Goal: Task Accomplishment & Management: Use online tool/utility

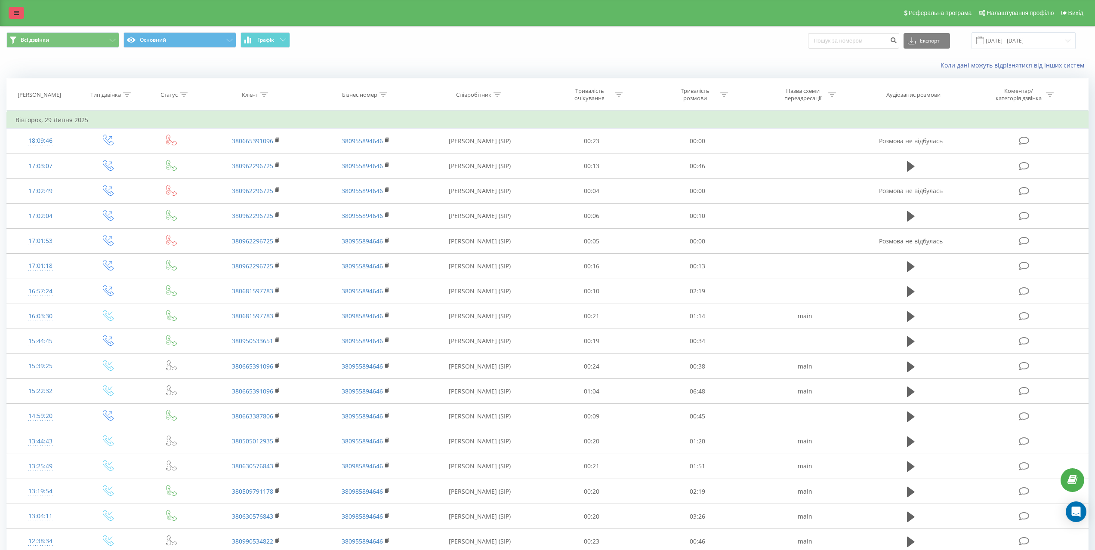
click at [15, 15] on icon at bounding box center [16, 13] width 5 height 6
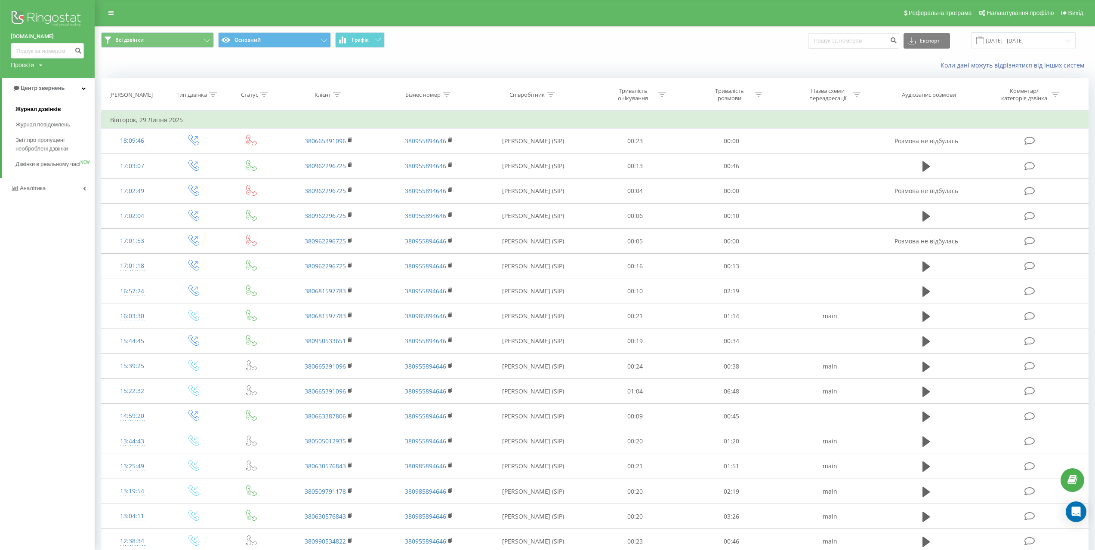
click at [38, 112] on span "Журнал дзвінків" at bounding box center [38, 109] width 46 height 9
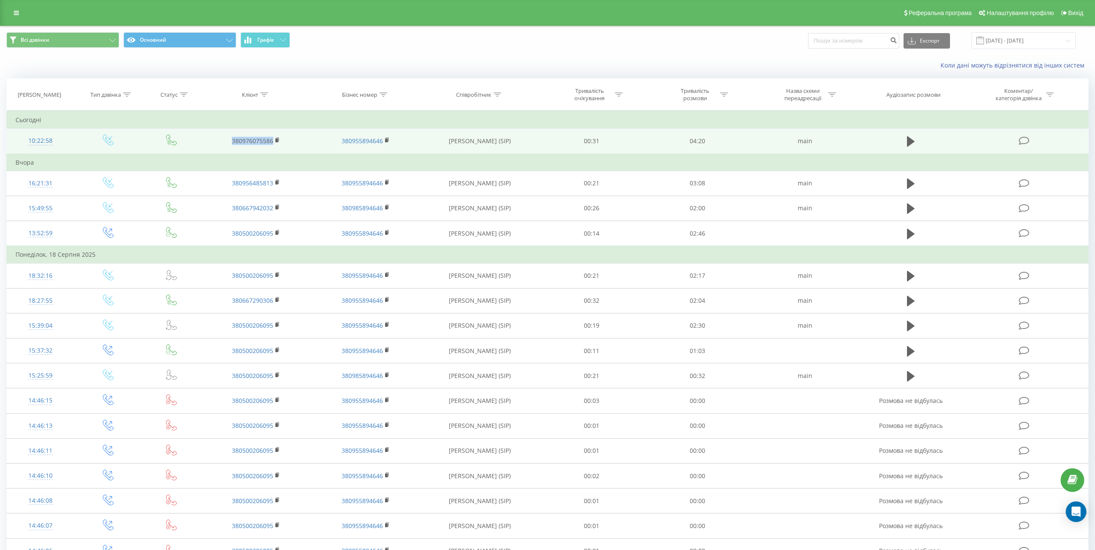
drag, startPoint x: 224, startPoint y: 142, endPoint x: 272, endPoint y: 139, distance: 47.9
click at [272, 139] on td "380976075586" at bounding box center [256, 141] width 110 height 25
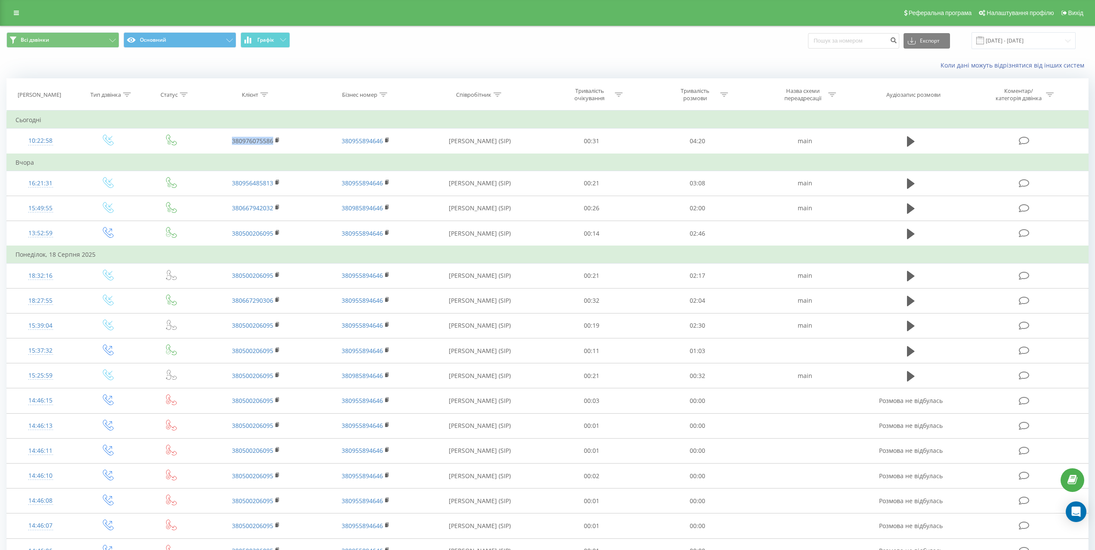
copy link "380976075586"
